Goal: Information Seeking & Learning: Learn about a topic

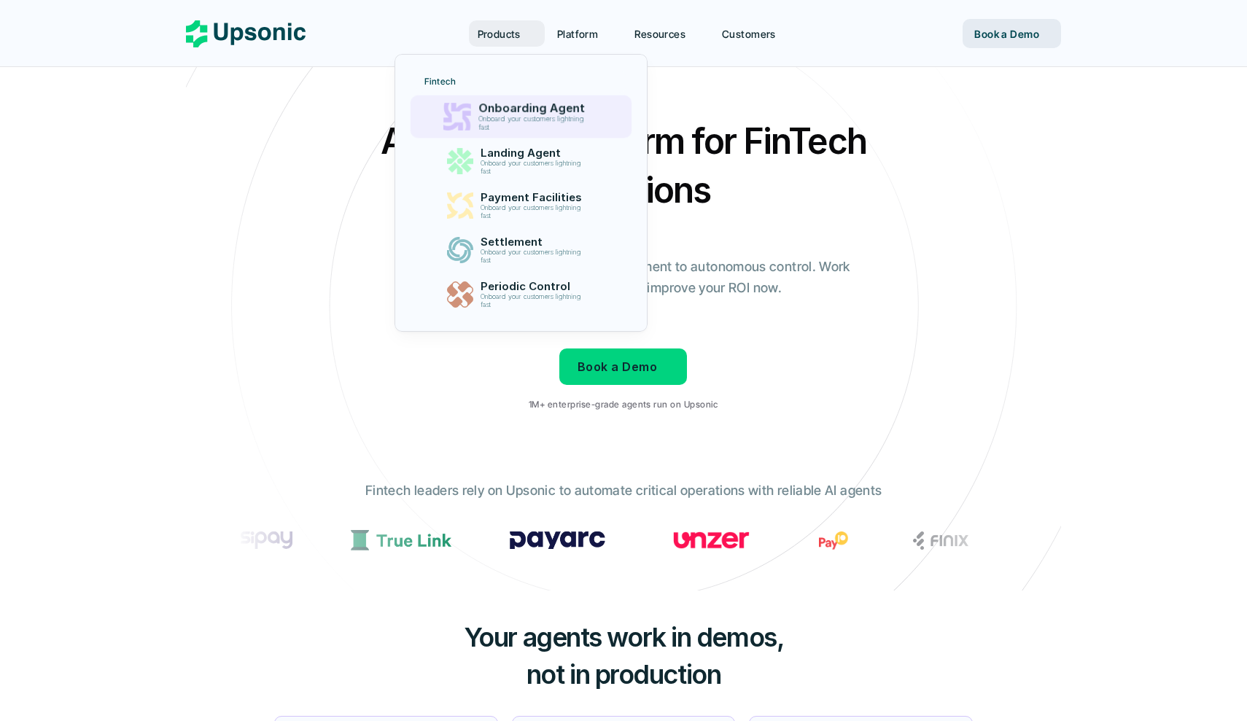
click at [522, 130] on p "Onboard your customers lightning fast" at bounding box center [534, 123] width 112 height 17
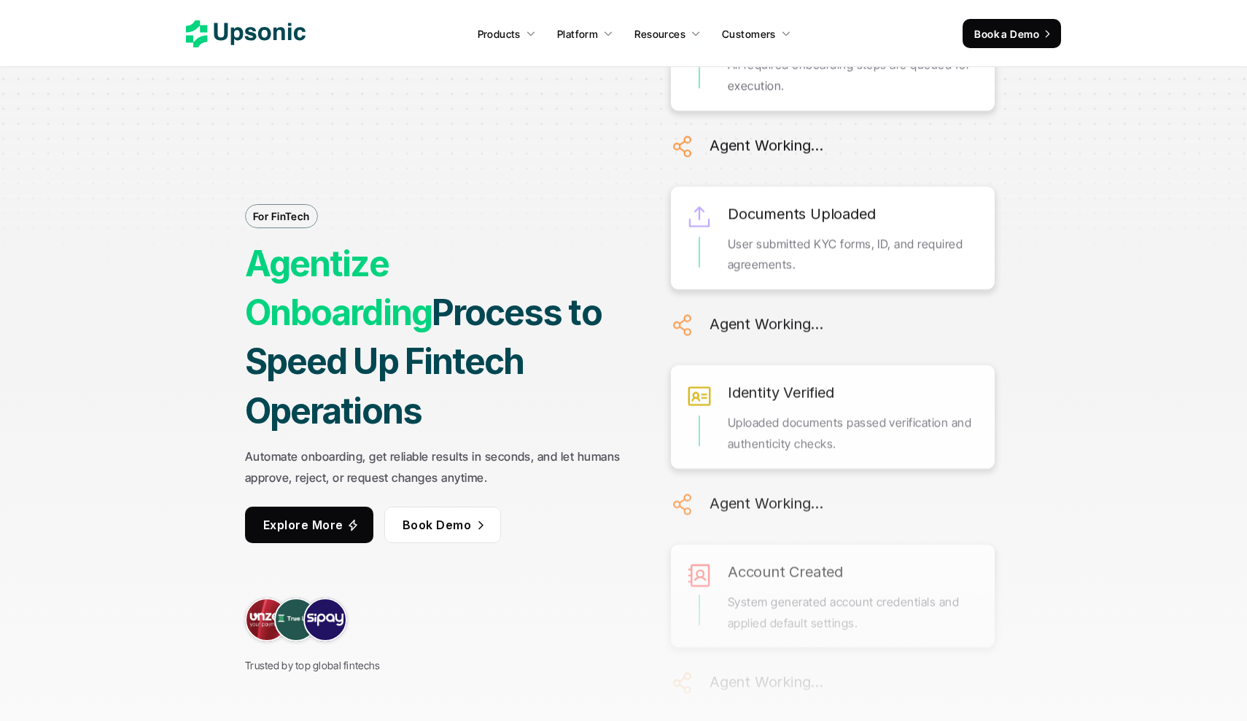
scroll to position [3, 0]
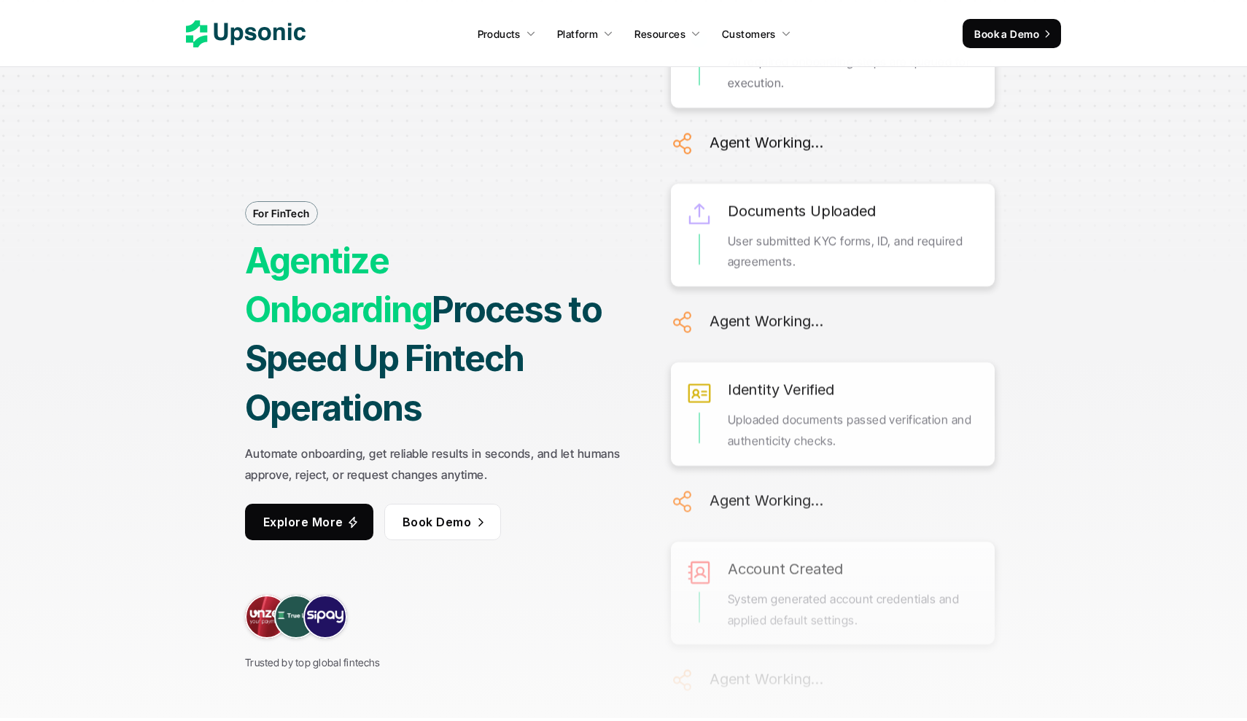
click at [340, 511] on p "Explore More" at bounding box center [303, 521] width 80 height 21
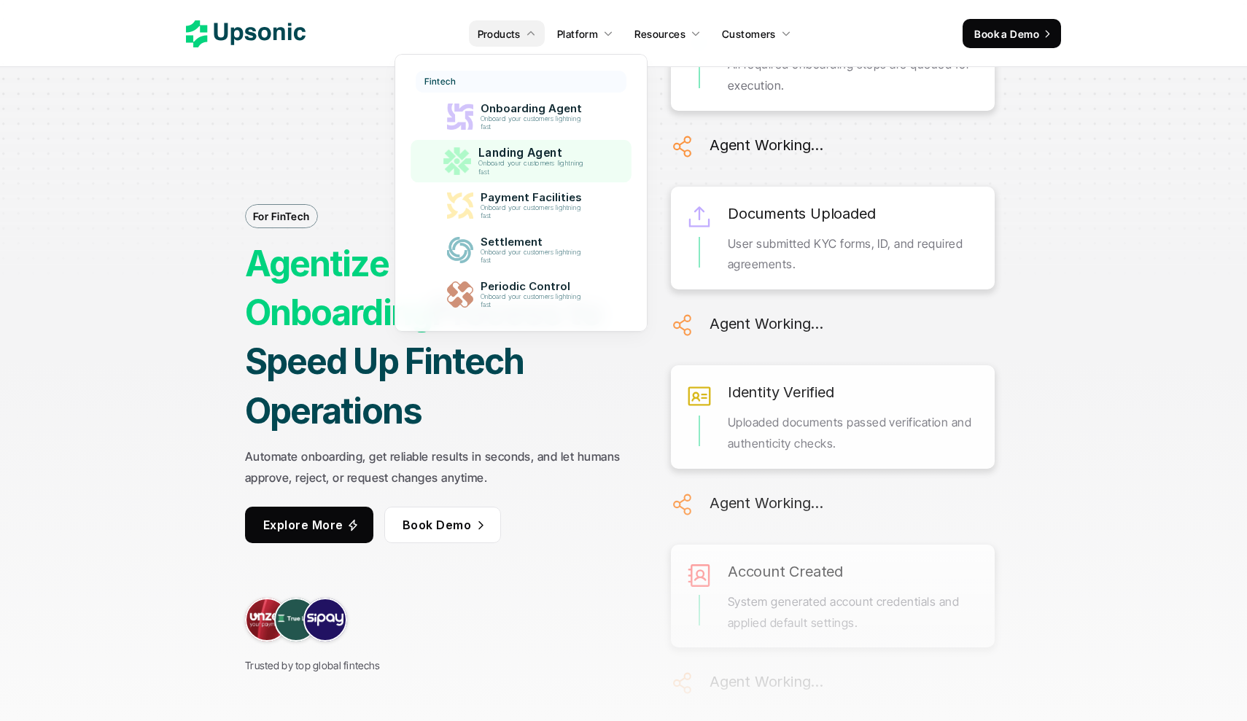
click at [534, 166] on p "Onboard your customers lightning fast" at bounding box center [534, 168] width 112 height 17
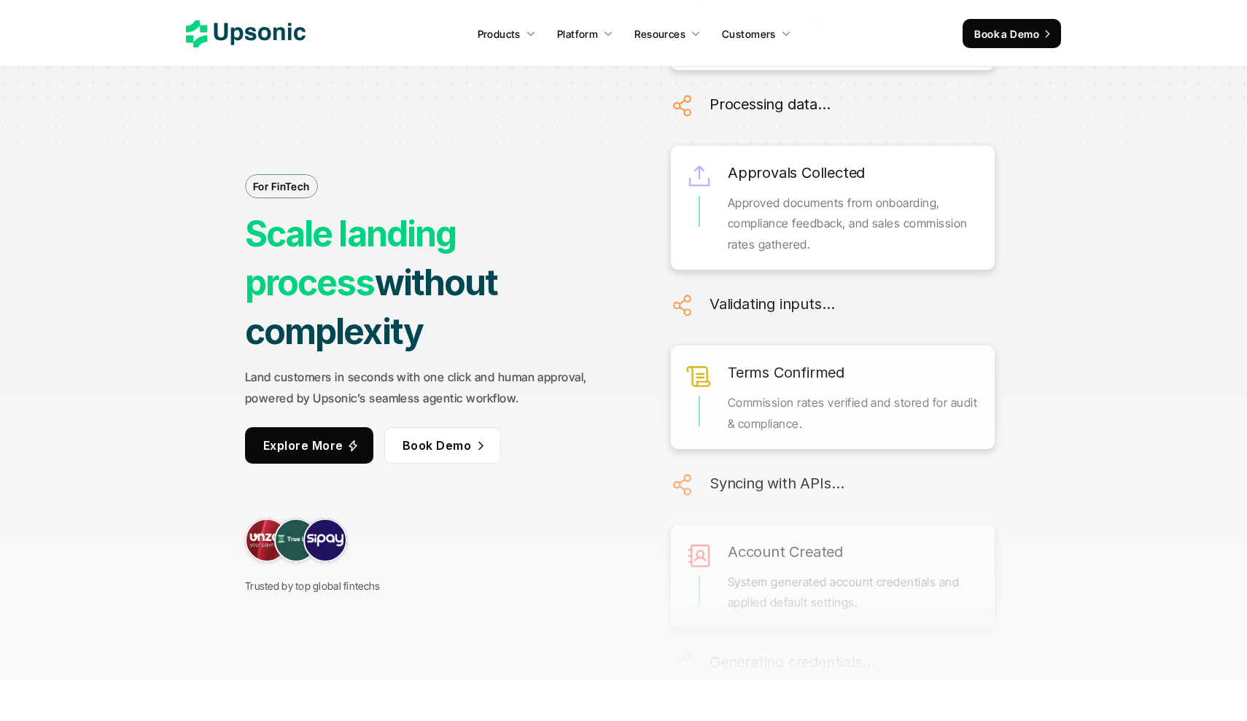
scroll to position [37, 0]
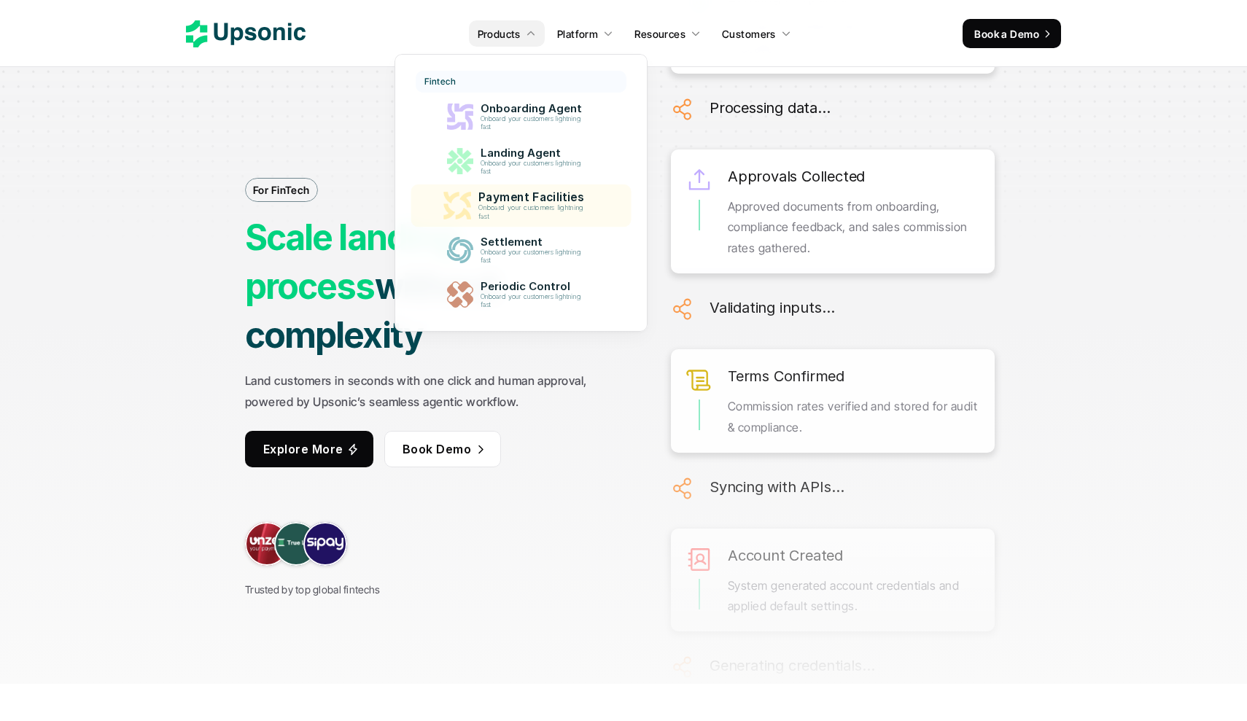
click at [509, 194] on p "Payment Facilities" at bounding box center [534, 197] width 113 height 14
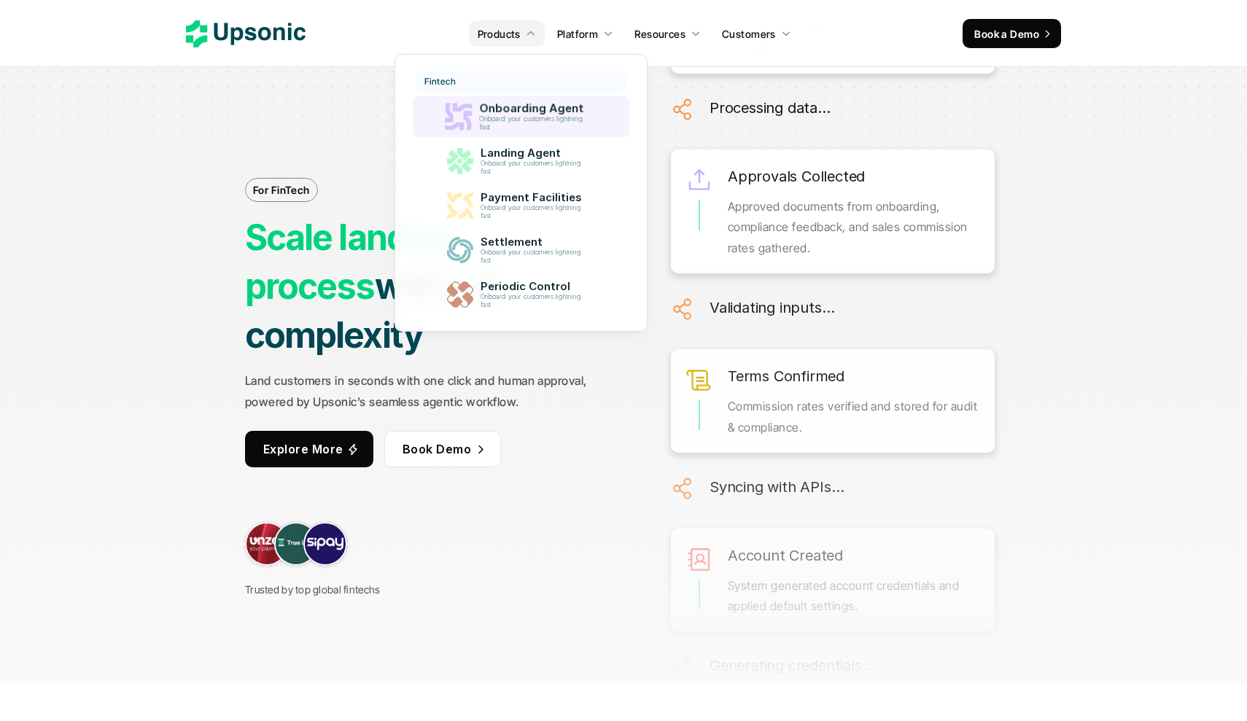
click at [499, 109] on p "Onboarding Agent" at bounding box center [533, 109] width 111 height 14
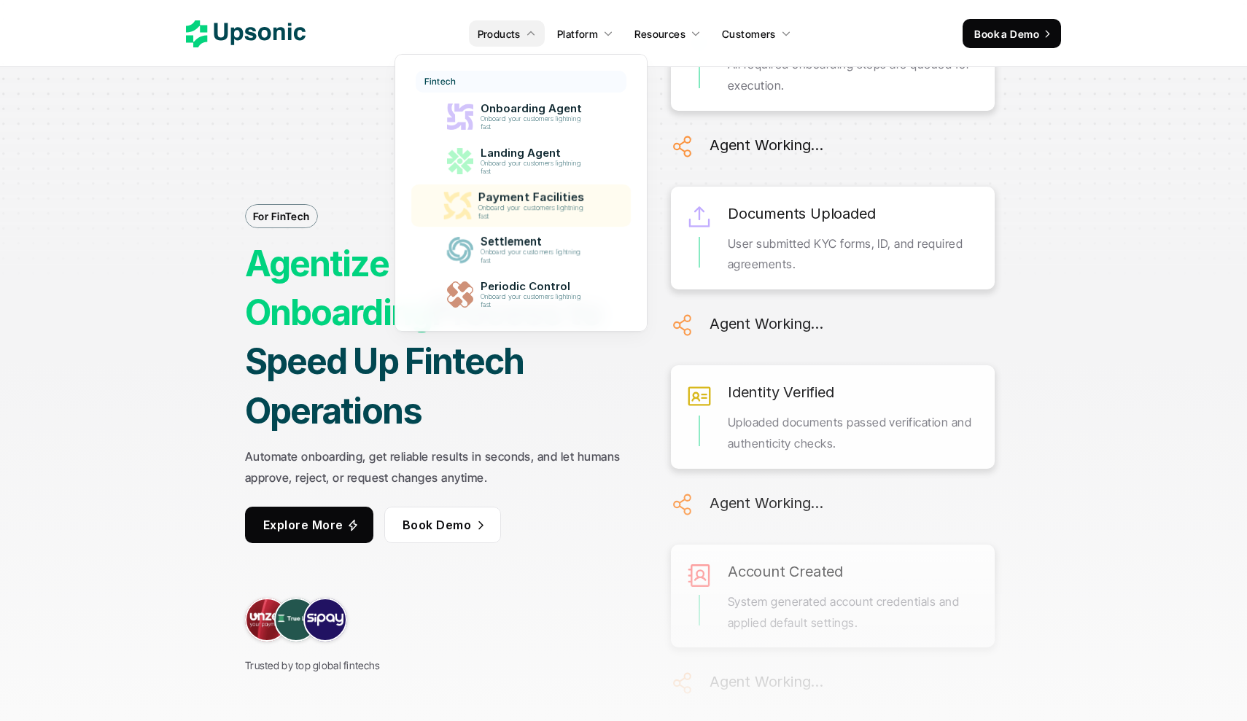
click at [513, 200] on p "Payment Facilities" at bounding box center [534, 198] width 112 height 14
click at [513, 200] on p "Payment Facilities" at bounding box center [534, 197] width 113 height 14
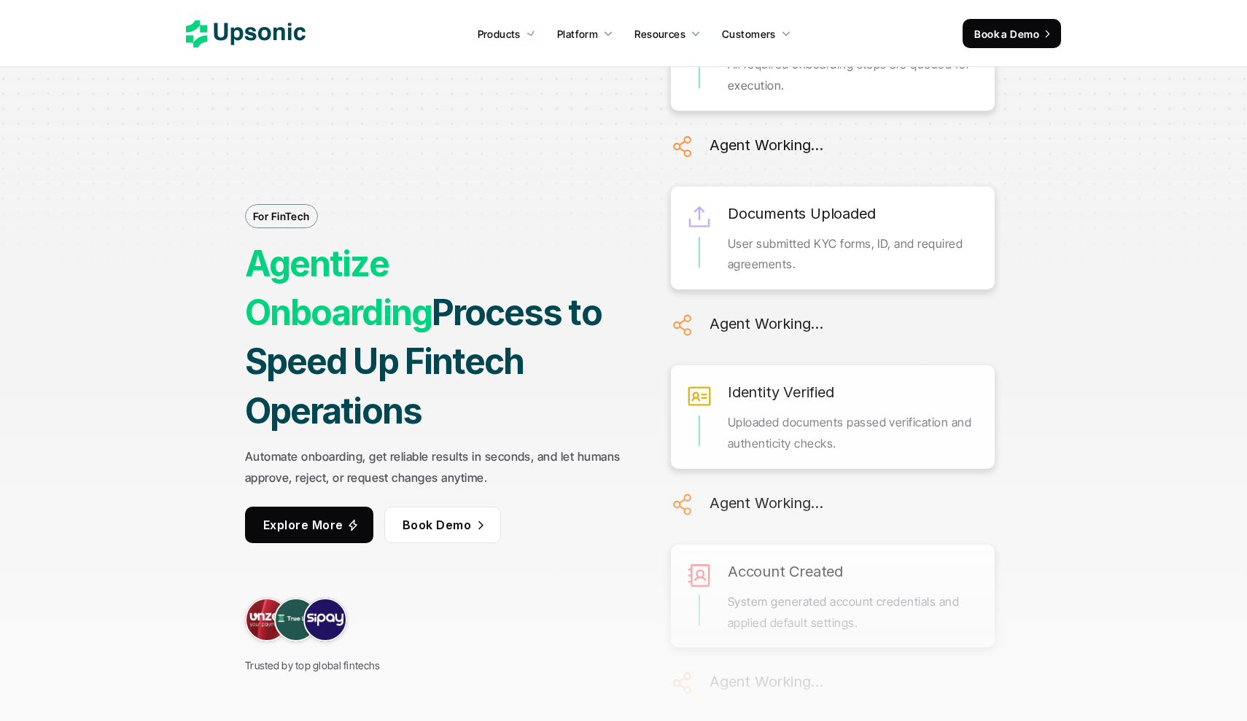
click at [174, 55] on nav "Products Platform Resources Customers Book a Demo" at bounding box center [623, 33] width 1247 height 67
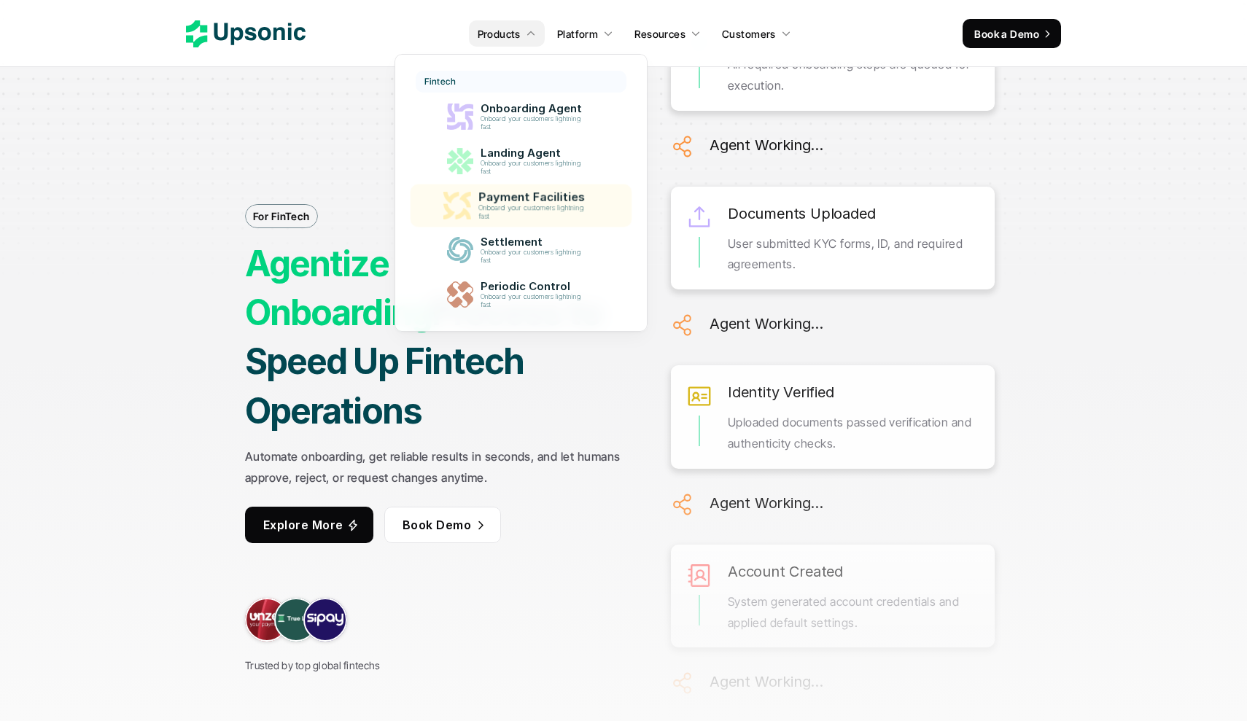
click at [477, 190] on div "Payment Facilities Onboard your customers lightning fast" at bounding box center [534, 205] width 128 height 36
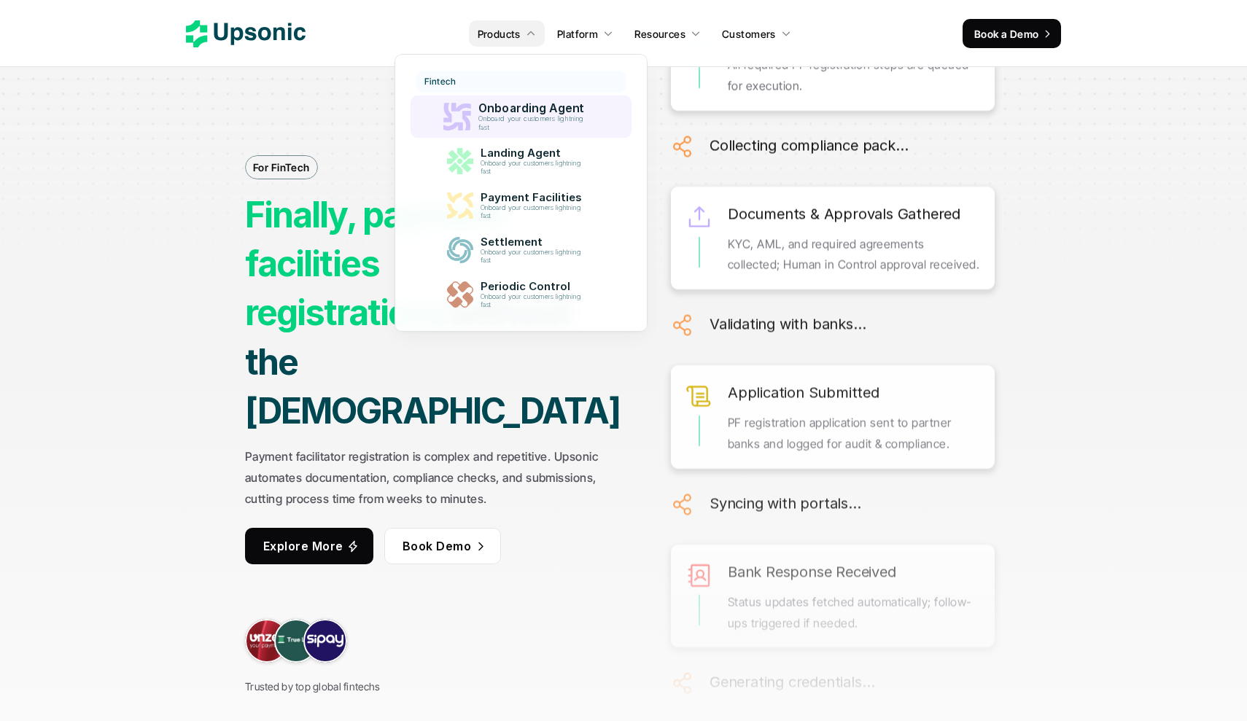
click at [526, 111] on p "Onboarding Agent" at bounding box center [534, 108] width 113 height 14
